Goal: Communication & Community: Answer question/provide support

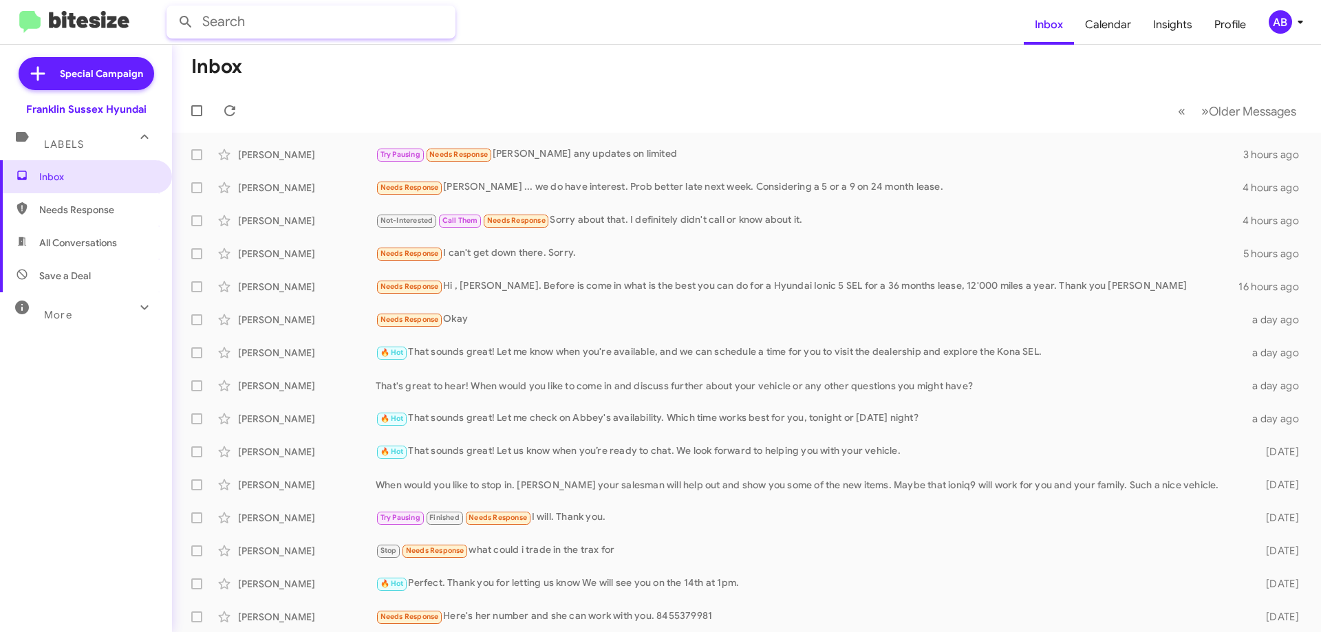
click at [244, 21] on input "text" at bounding box center [311, 22] width 289 height 33
type input "[PERSON_NAME] j"
click at [172, 8] on button at bounding box center [186, 22] width 28 height 28
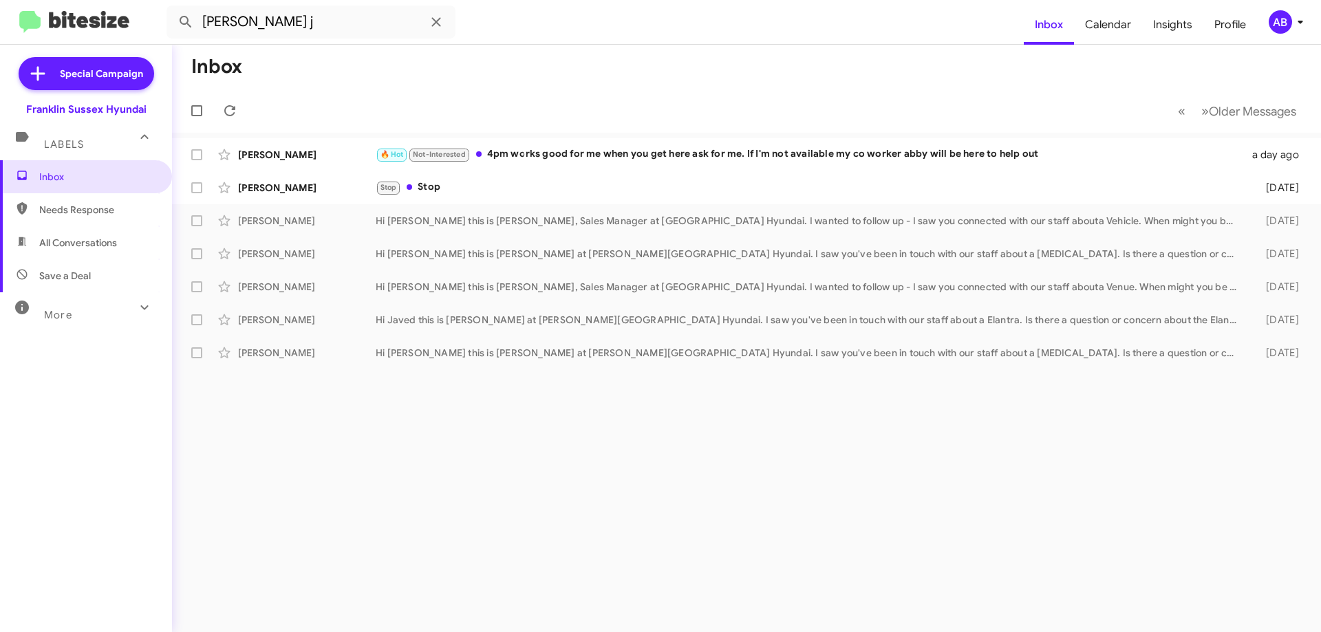
click at [579, 158] on div "🔥 Hot Not-Interested 4pm works good for me when you get here ask for me. If I'm…" at bounding box center [810, 155] width 868 height 16
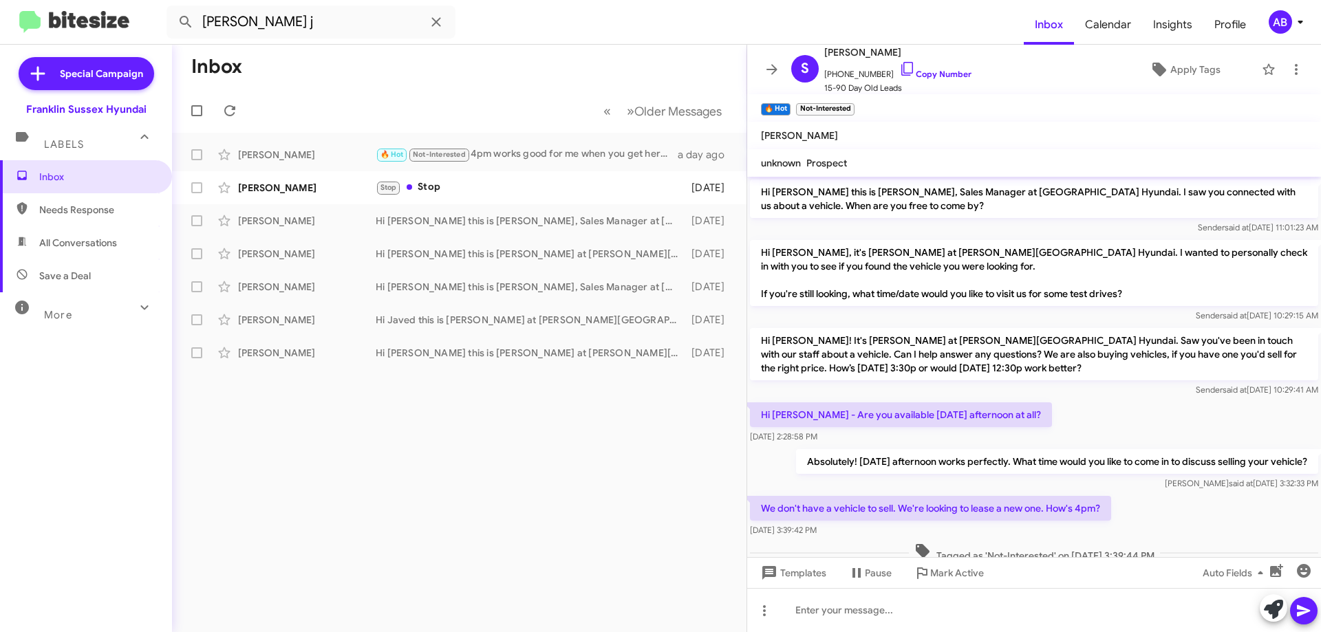
click at [773, 70] on icon at bounding box center [771, 69] width 11 height 10
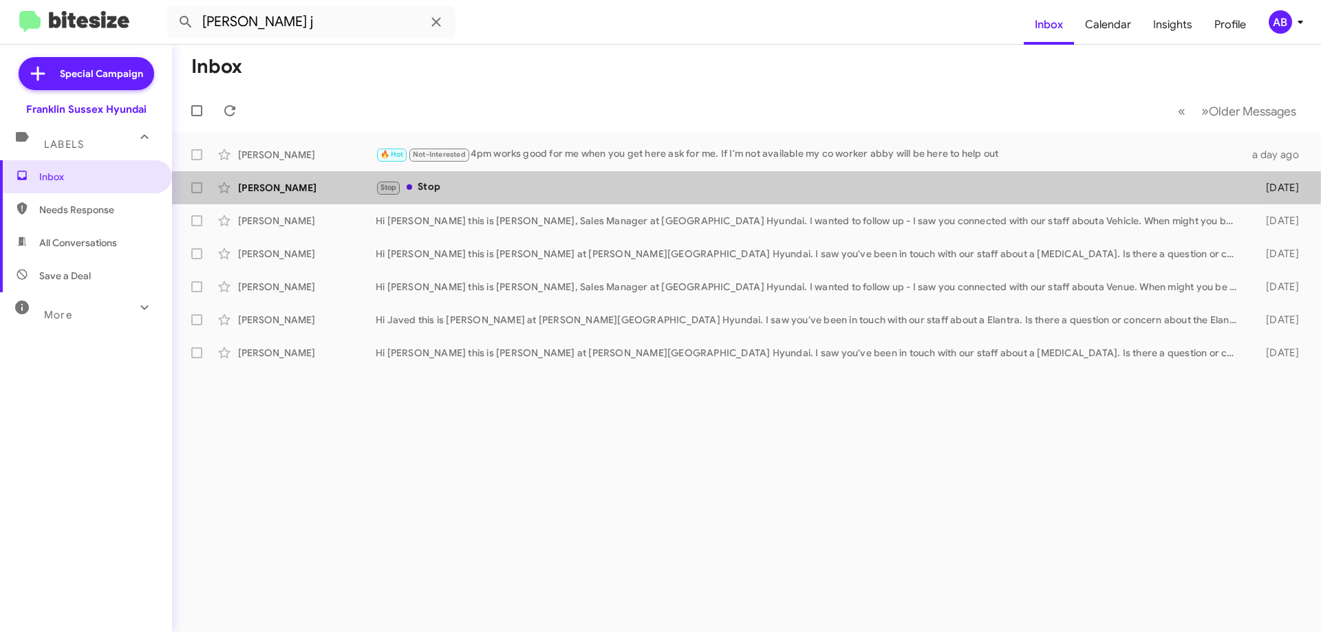
click at [332, 184] on div "[PERSON_NAME]" at bounding box center [307, 188] width 138 height 14
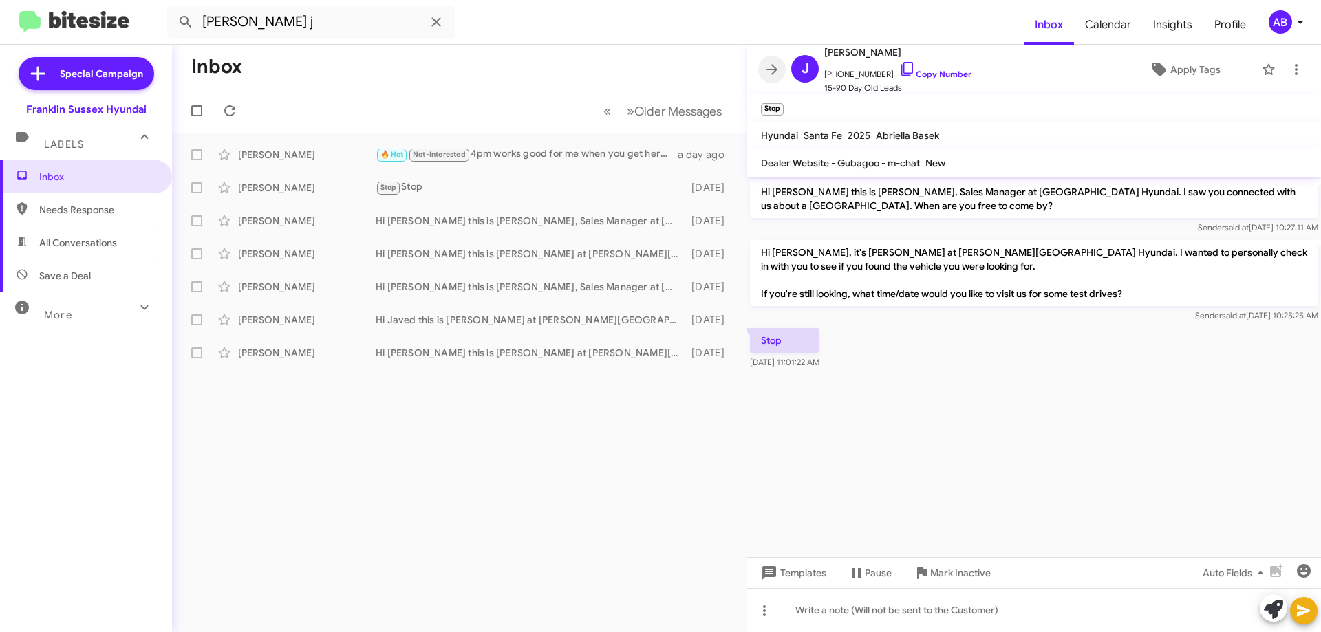
click at [768, 63] on icon at bounding box center [772, 69] width 17 height 17
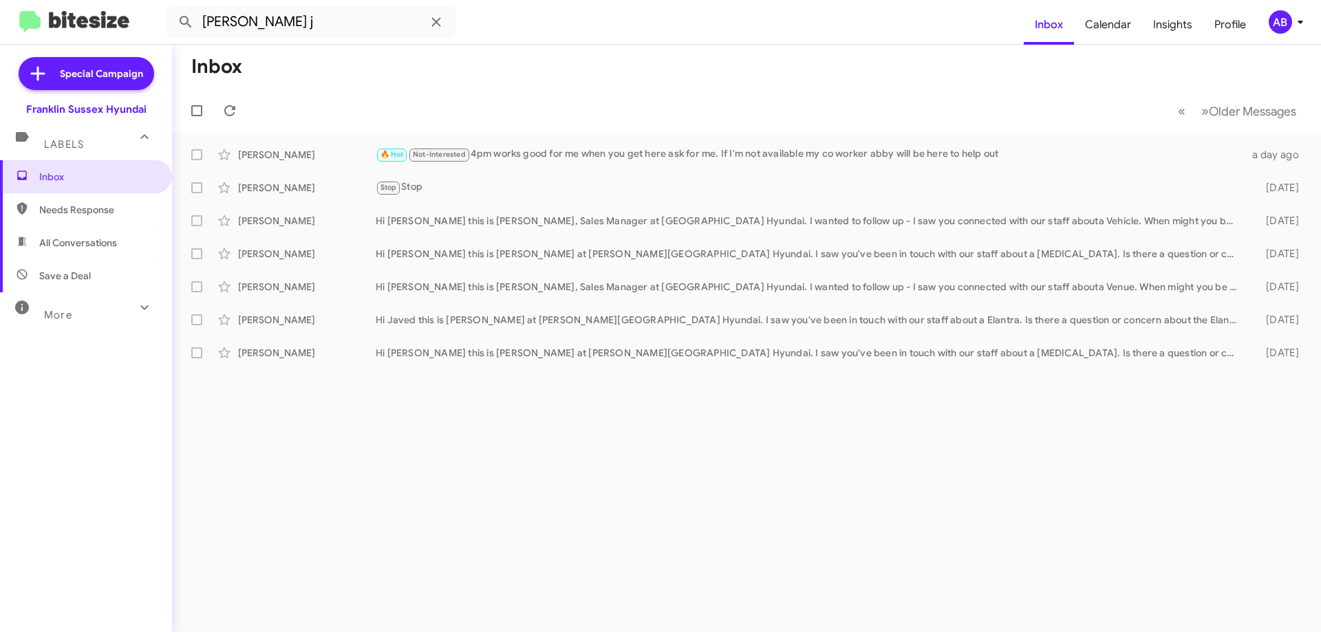
click at [88, 175] on span "Inbox" at bounding box center [97, 177] width 117 height 14
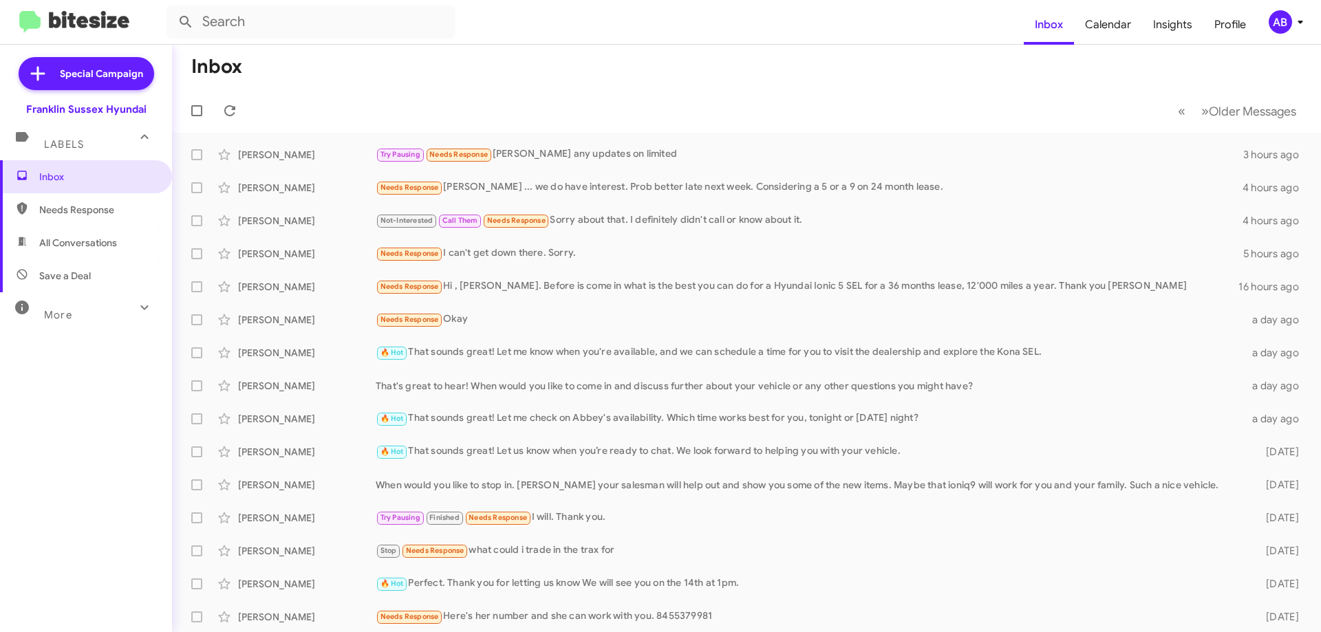
click at [86, 175] on span "Inbox" at bounding box center [97, 177] width 117 height 14
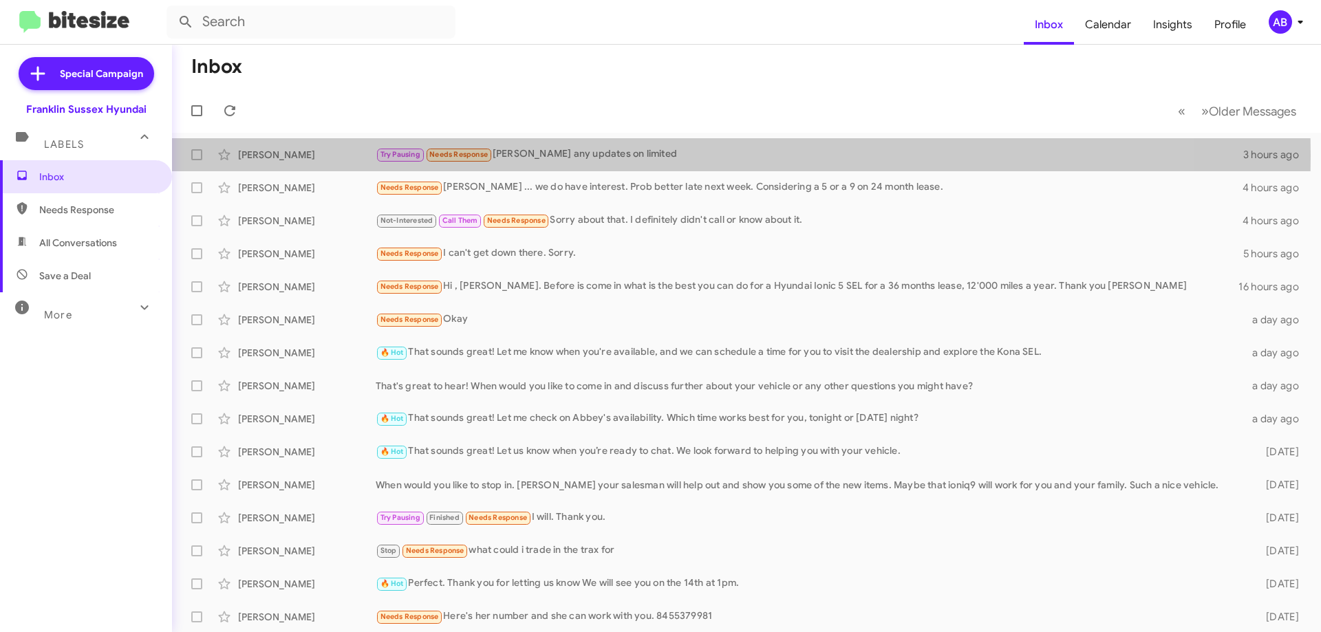
click at [553, 156] on div "Try Pausing Needs Response [PERSON_NAME] any updates on limited" at bounding box center [810, 155] width 868 height 16
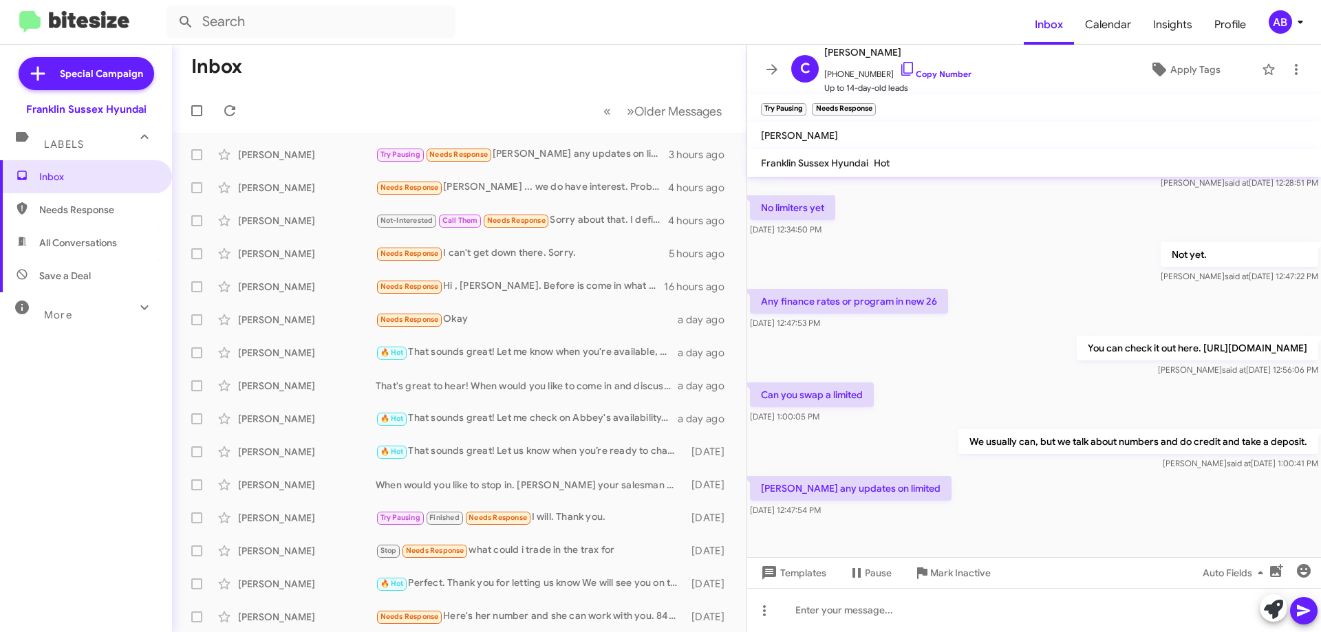
scroll to position [208, 0]
click at [766, 72] on icon at bounding box center [772, 69] width 17 height 17
